Goal: Task Accomplishment & Management: Manage account settings

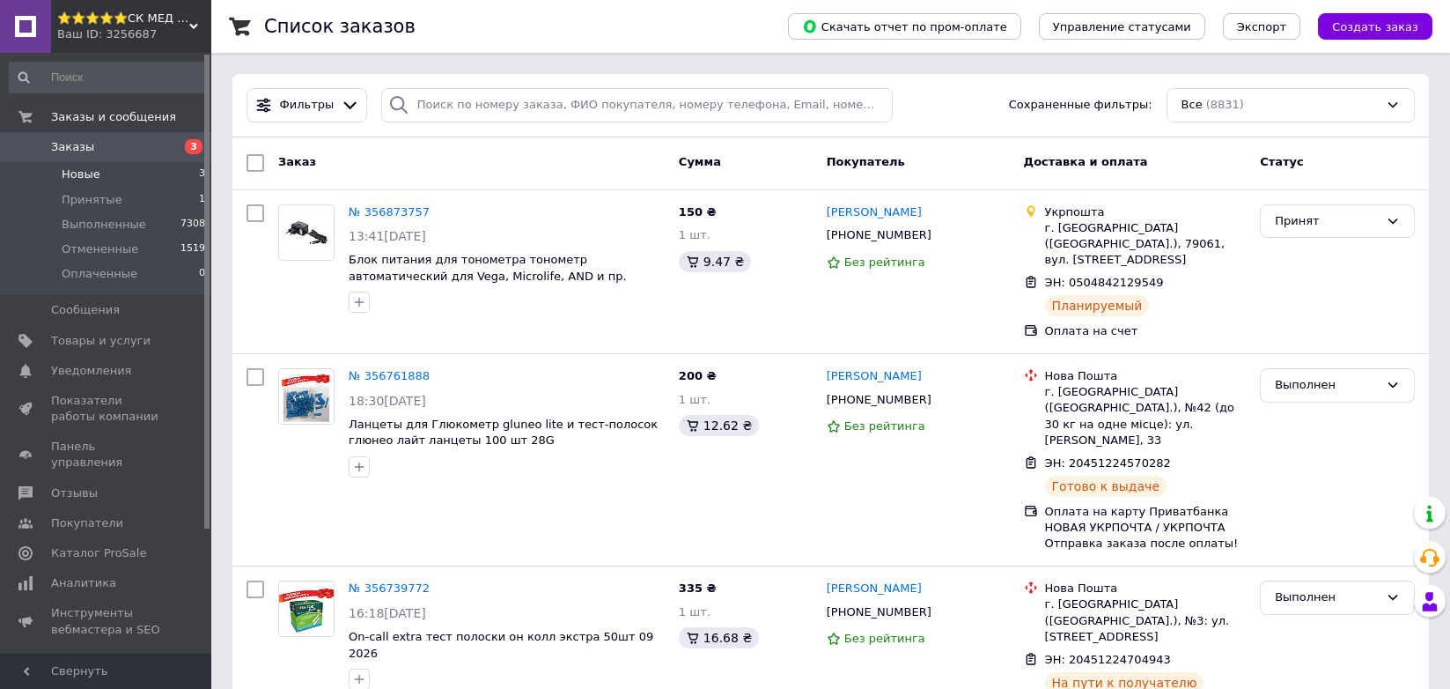
click at [98, 174] on li "Новые 3" at bounding box center [108, 174] width 216 height 25
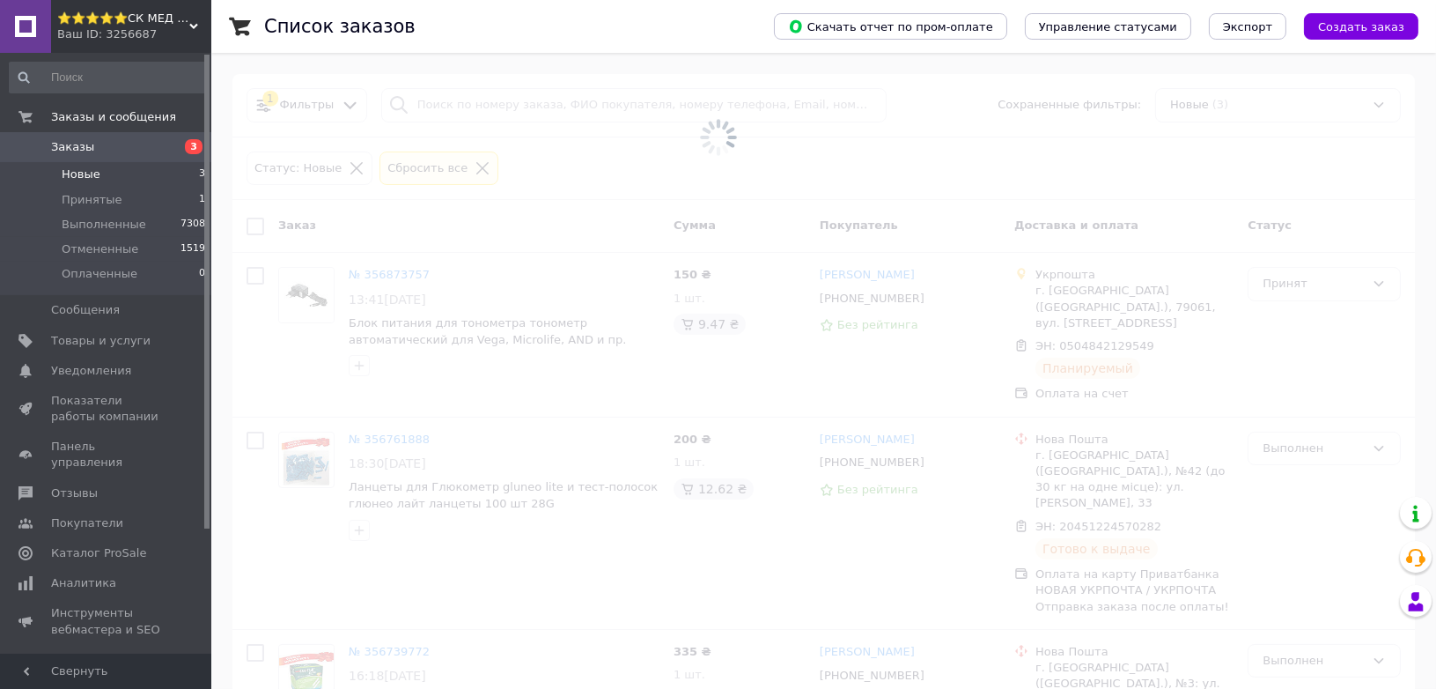
click at [98, 174] on li "Новые 3" at bounding box center [108, 174] width 216 height 25
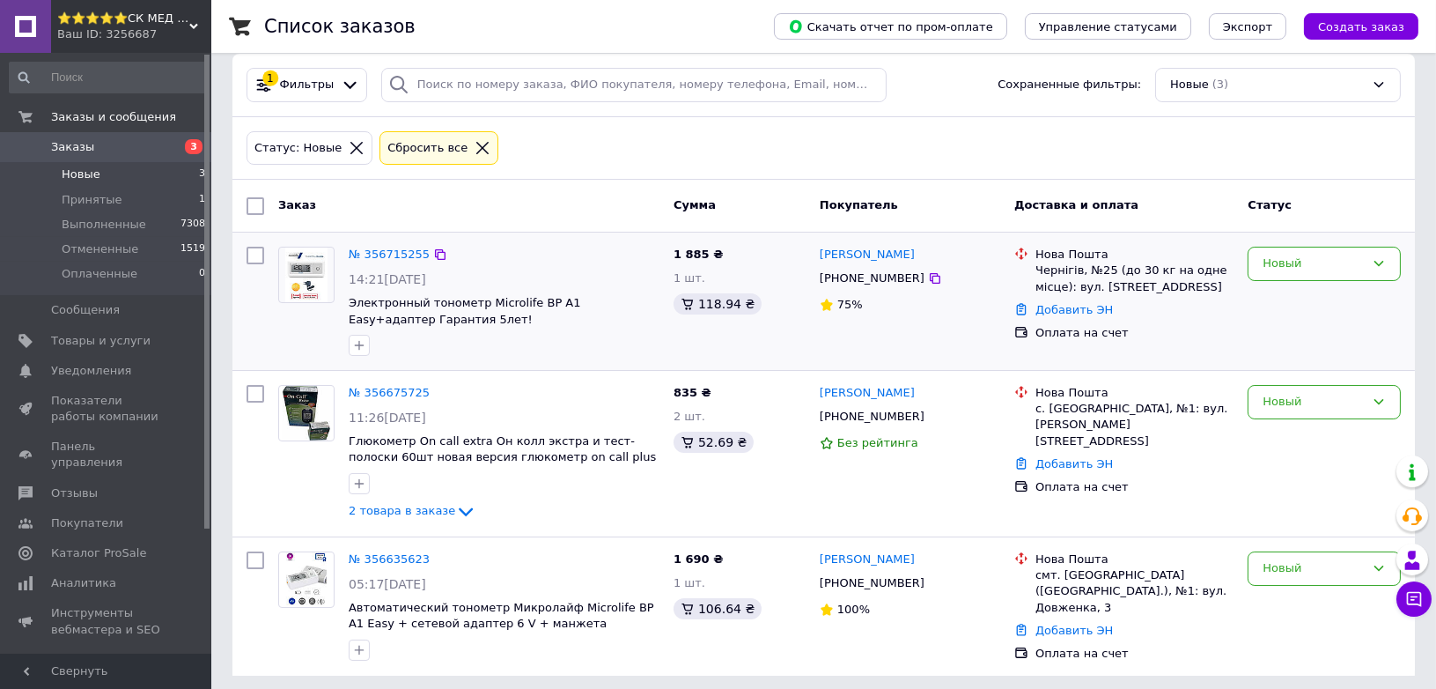
scroll to position [26, 0]
